Goal: Task Accomplishment & Management: Manage account settings

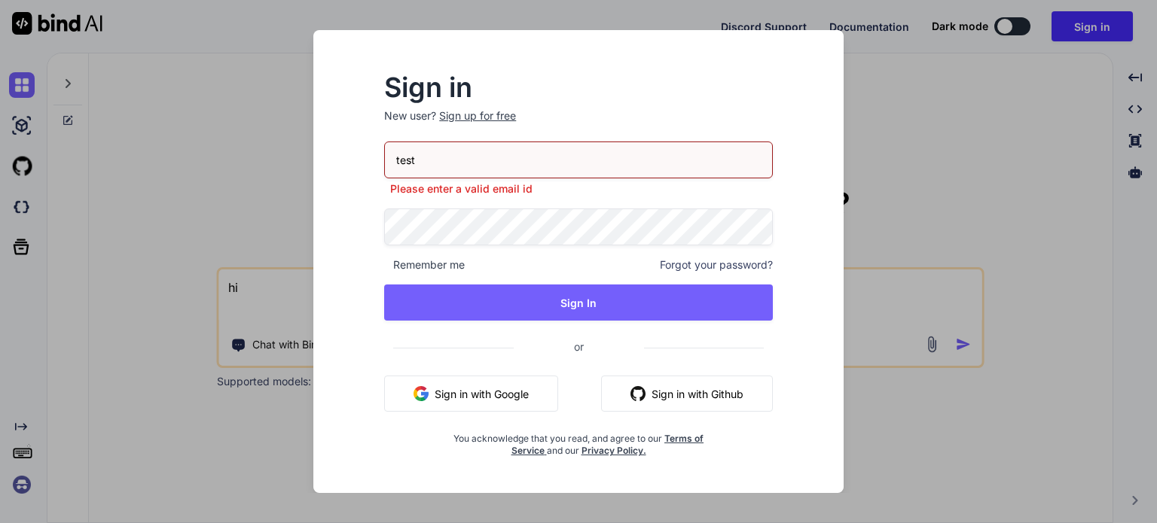
click at [546, 162] on input "test" at bounding box center [578, 160] width 389 height 37
drag, startPoint x: 496, startPoint y: 415, endPoint x: 509, endPoint y: 404, distance: 17.6
click at [509, 404] on div "test Please enter a valid email id Remember me Forgot your password? Sign In or…" at bounding box center [578, 300] width 389 height 316
click at [509, 404] on button "Sign in with Google" at bounding box center [471, 394] width 174 height 36
click at [511, 405] on button "Sign in with Google" at bounding box center [471, 394] width 174 height 36
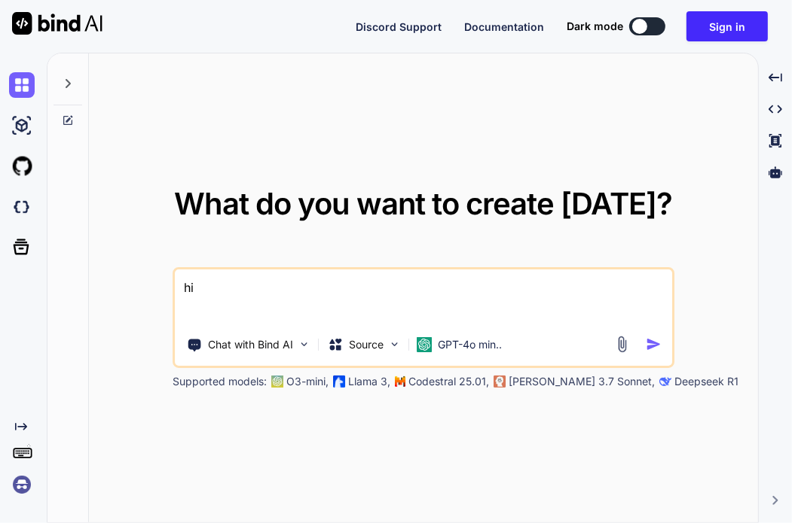
click at [19, 493] on img at bounding box center [22, 485] width 26 height 26
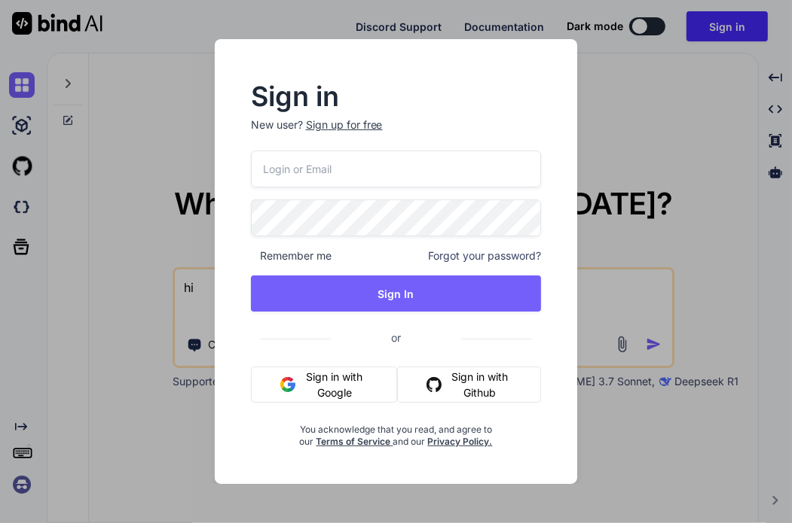
click at [328, 395] on button "Sign in with Google" at bounding box center [324, 385] width 146 height 36
